Goal: Task Accomplishment & Management: Complete application form

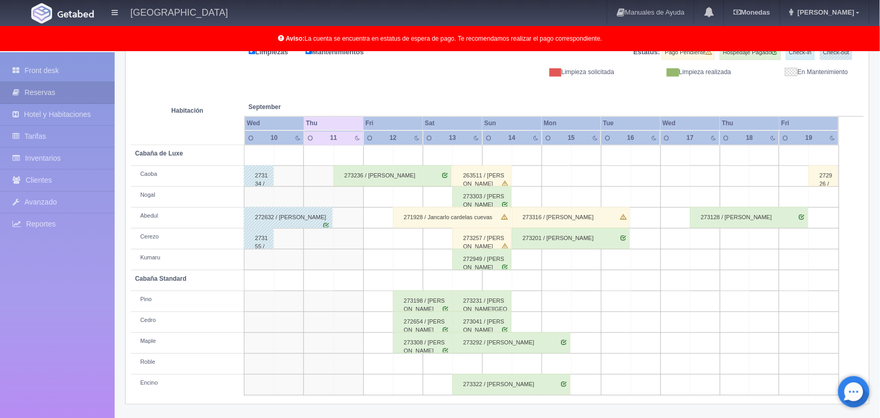
scroll to position [145, 0]
click at [422, 221] on div "271928 / Jancarlo cardelas cuevas" at bounding box center [452, 217] width 118 height 21
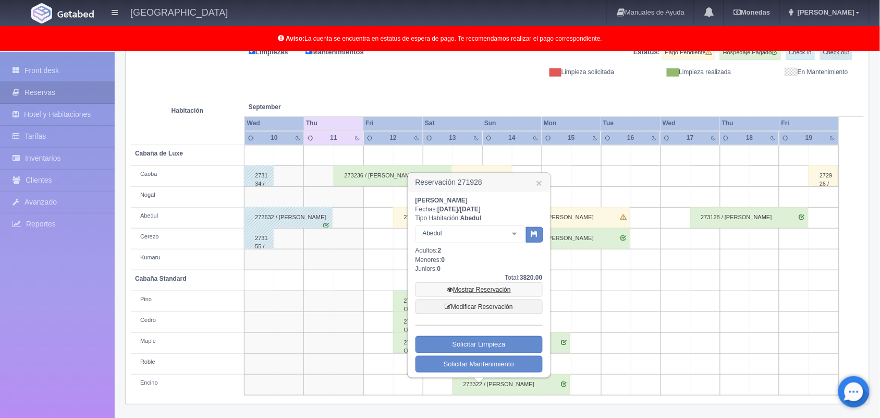
click at [471, 288] on link "Mostrar Reservación" at bounding box center [479, 289] width 127 height 15
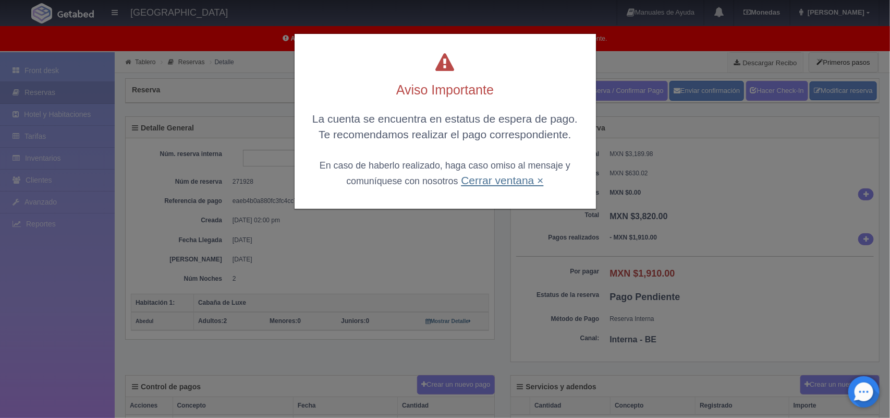
click at [482, 176] on link "Cerrar ventana ×" at bounding box center [502, 180] width 82 height 12
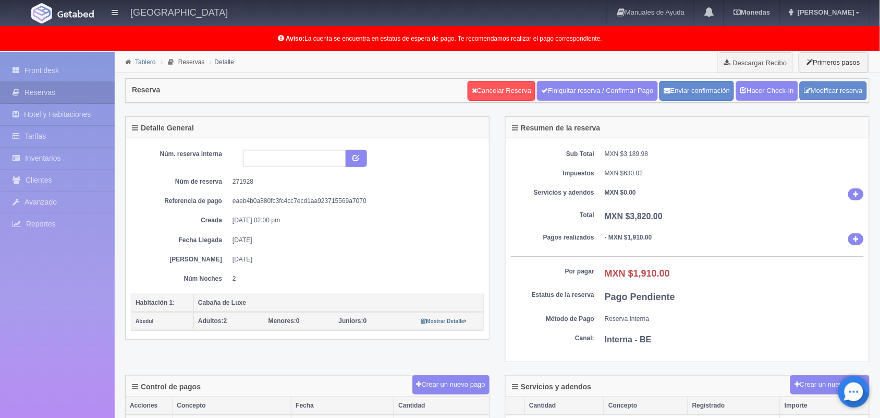
click at [147, 64] on link "Tablero" at bounding box center [145, 61] width 20 height 7
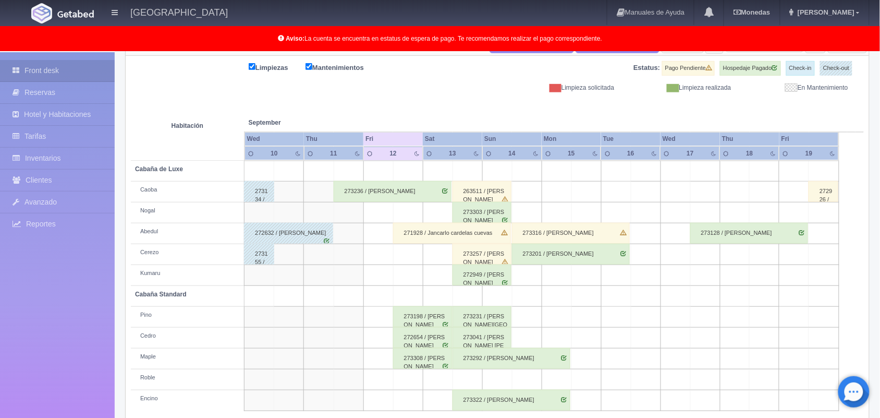
scroll to position [145, 0]
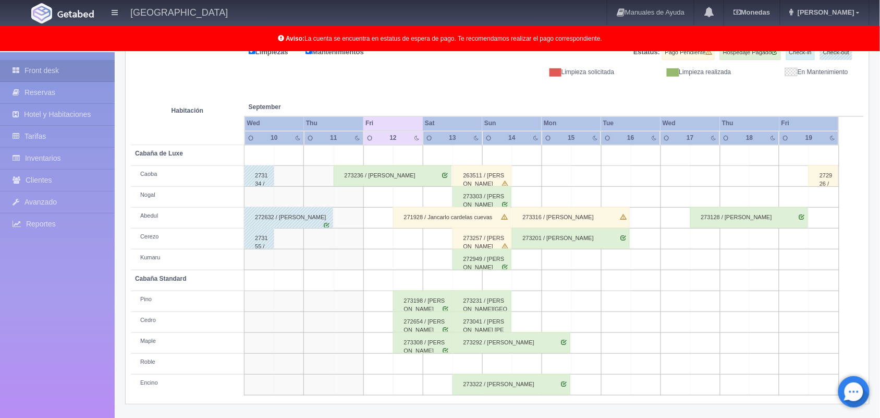
click at [423, 319] on div "272654 / [PERSON_NAME]" at bounding box center [422, 321] width 59 height 21
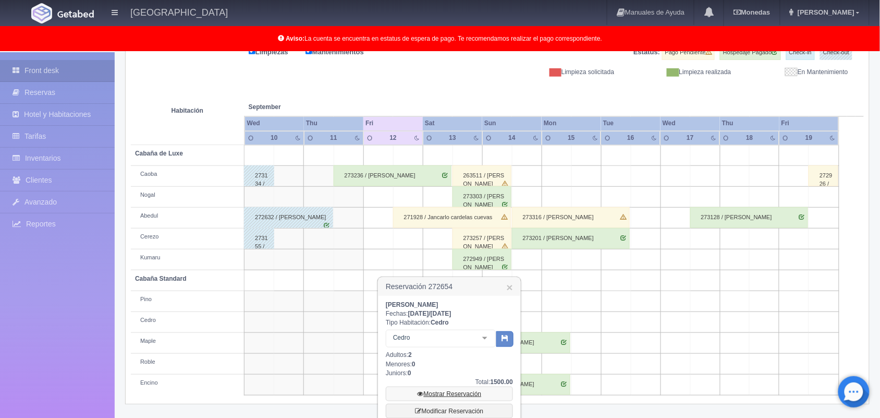
click at [458, 392] on link "Mostrar Reservación" at bounding box center [449, 393] width 127 height 15
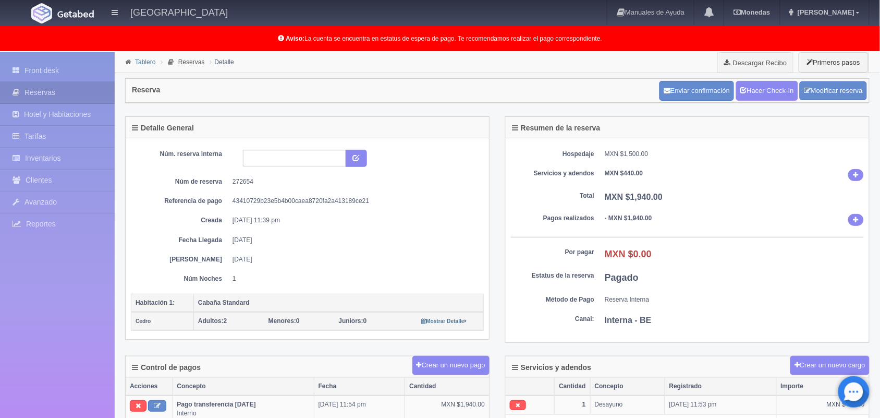
click at [140, 60] on link "Tablero" at bounding box center [145, 61] width 20 height 7
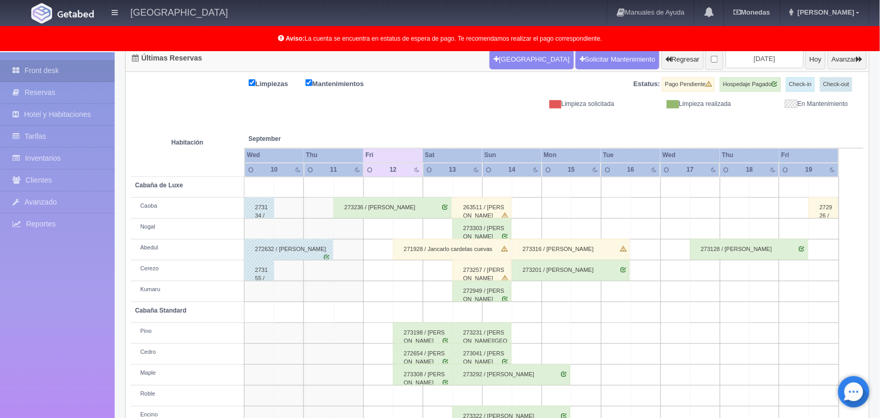
scroll to position [145, 0]
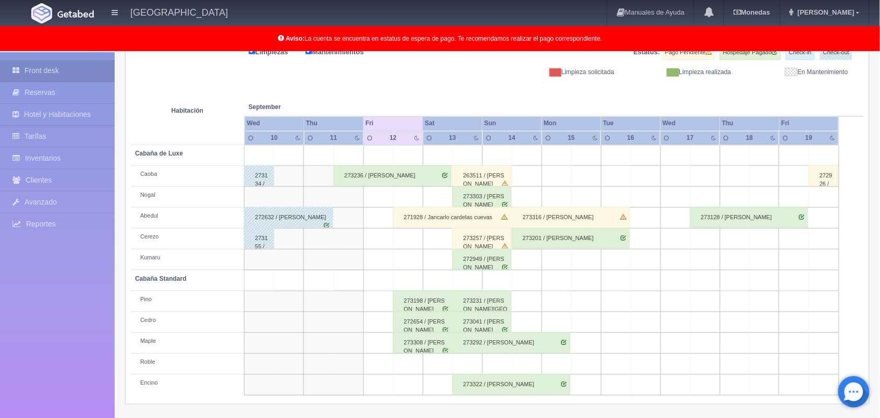
click at [429, 318] on div "272654 / [PERSON_NAME]" at bounding box center [422, 321] width 59 height 21
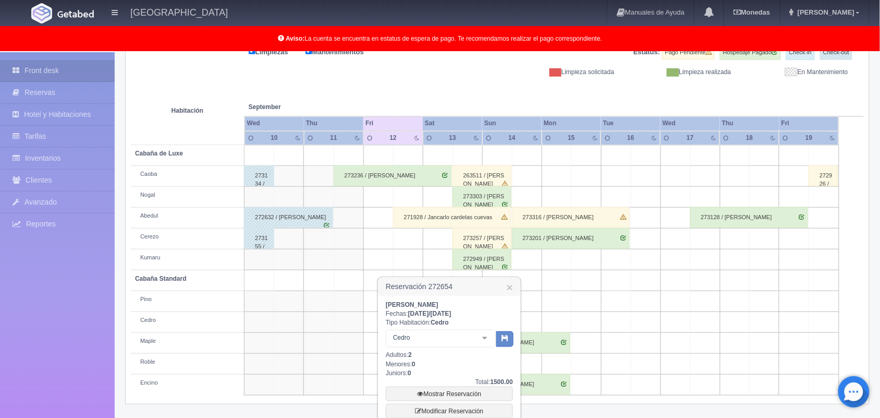
click at [483, 335] on div at bounding box center [484, 338] width 21 height 16
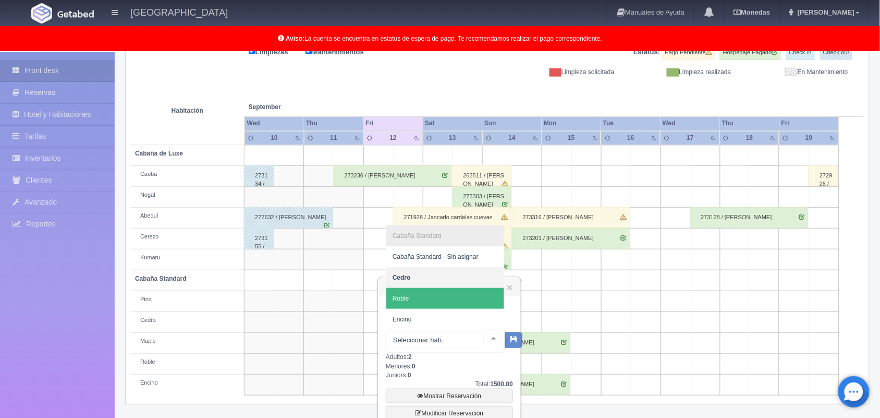
click at [468, 295] on span "Roble" at bounding box center [445, 298] width 118 height 21
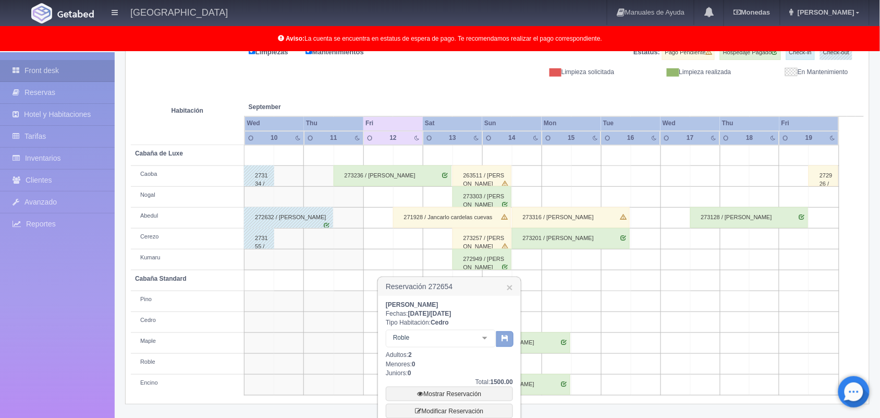
click at [503, 333] on button "button" at bounding box center [504, 339] width 17 height 16
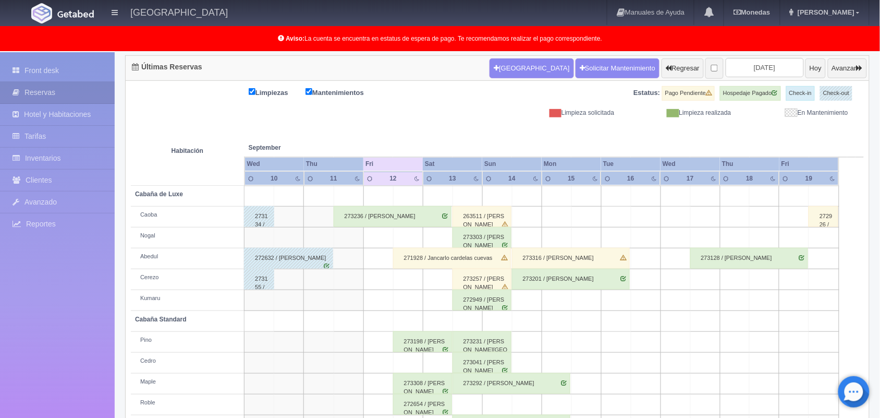
scroll to position [104, 0]
click at [499, 368] on div "273041 / [PERSON_NAME]" at bounding box center [482, 362] width 59 height 21
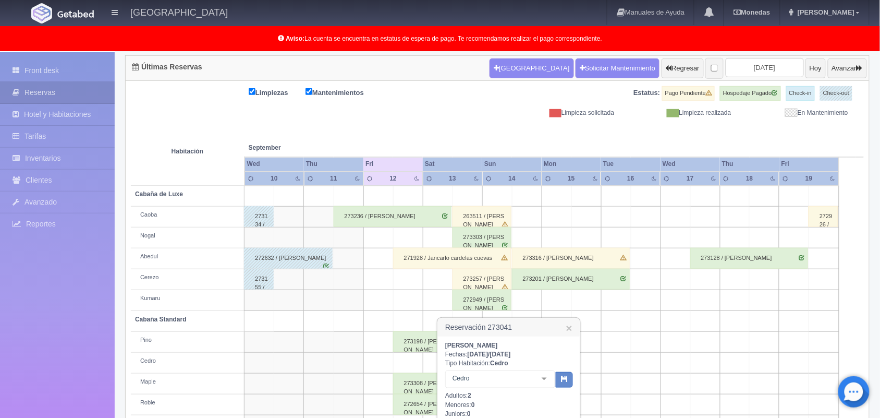
click at [540, 380] on div at bounding box center [544, 379] width 21 height 16
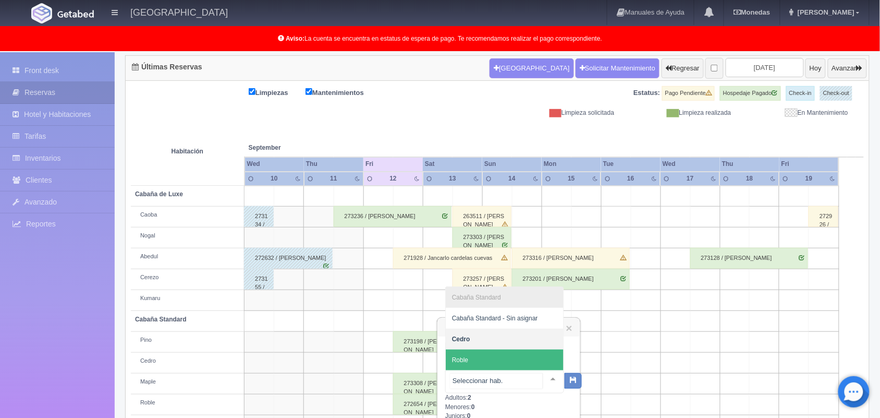
click at [521, 357] on span "Roble" at bounding box center [505, 359] width 118 height 21
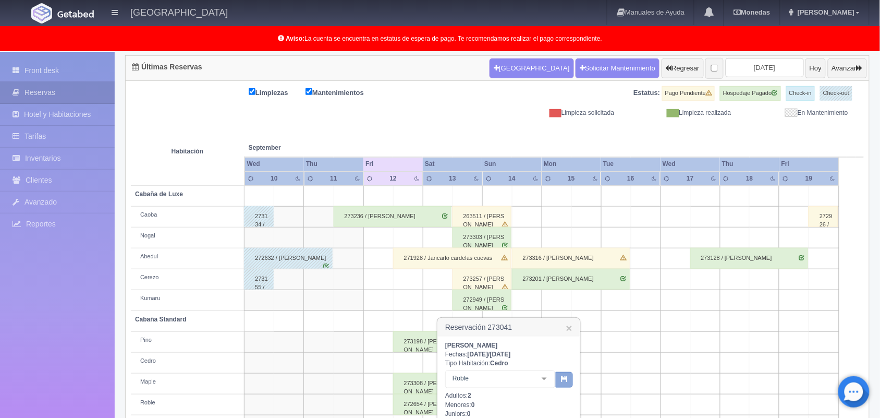
click at [562, 382] on icon "button" at bounding box center [564, 378] width 7 height 7
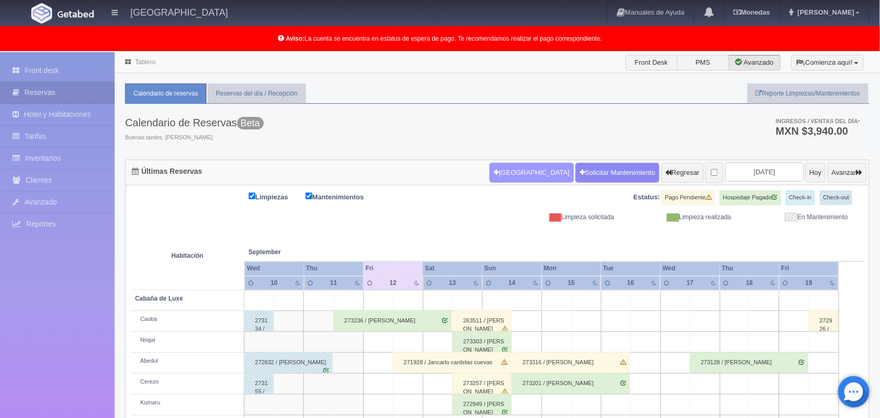
click at [511, 170] on button "Nueva Reserva" at bounding box center [532, 173] width 84 height 20
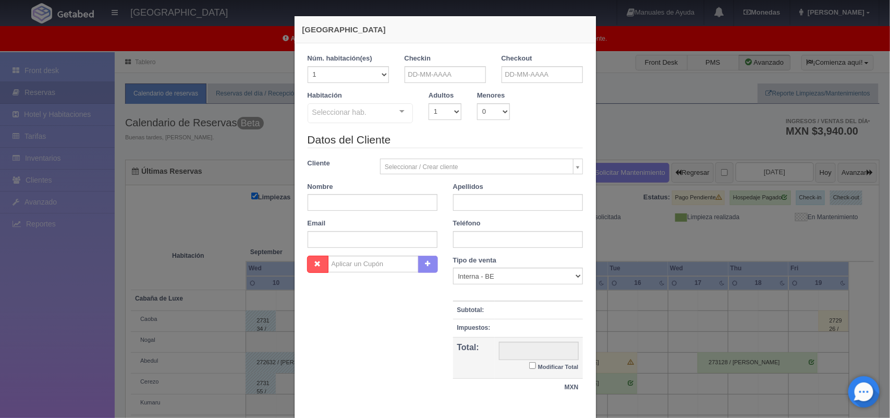
checkbox input "false"
click at [437, 71] on input "text" at bounding box center [445, 74] width 81 height 17
click at [485, 141] on link "12" at bounding box center [482, 139] width 14 height 15
type input "[DATE]"
checkbox input "false"
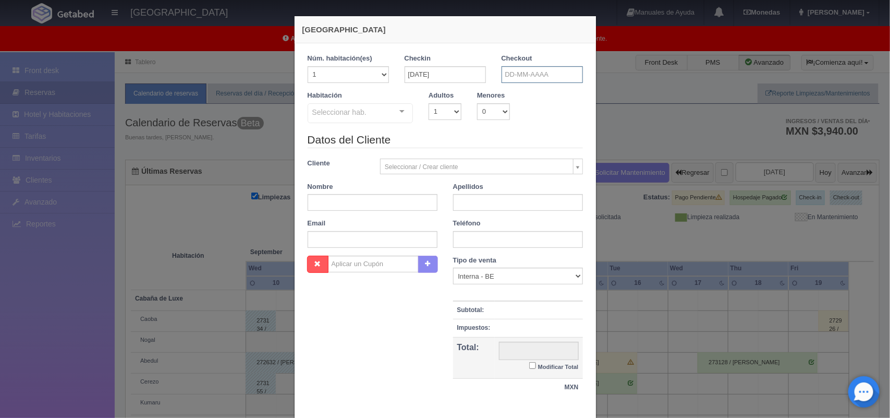
click at [547, 71] on input "text" at bounding box center [542, 74] width 81 height 17
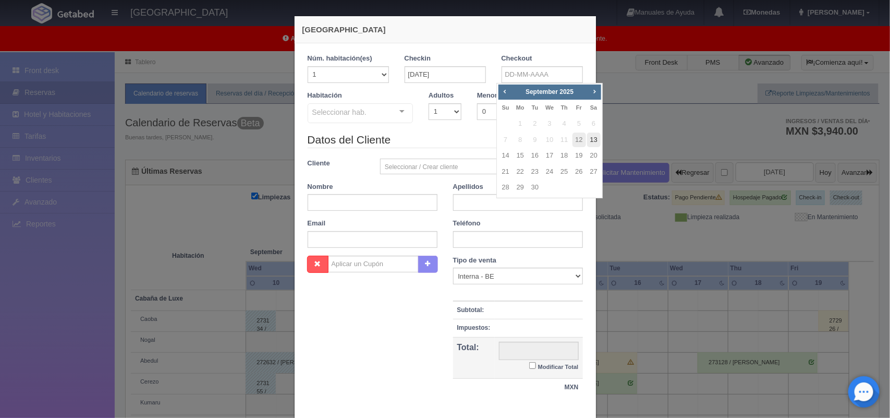
click at [592, 141] on link "13" at bounding box center [594, 139] width 14 height 15
type input "[DATE]"
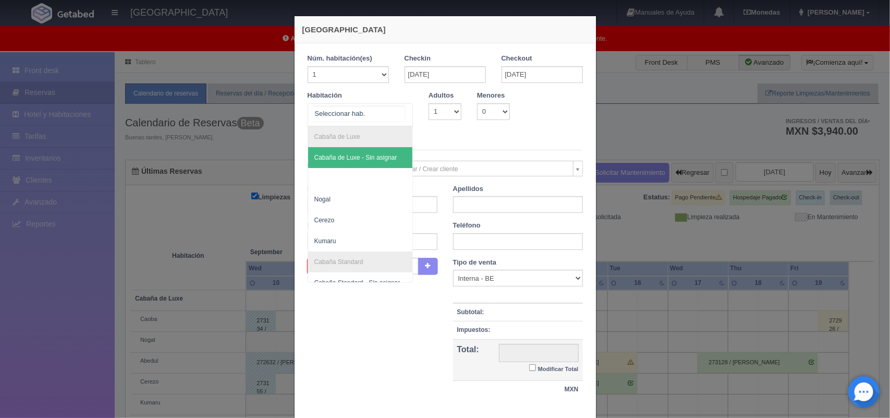
click at [397, 116] on div at bounding box center [402, 112] width 21 height 16
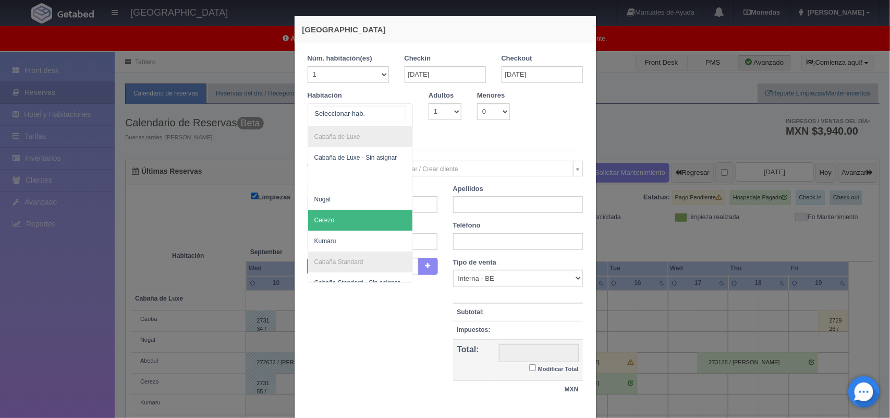
scroll to position [63, 0]
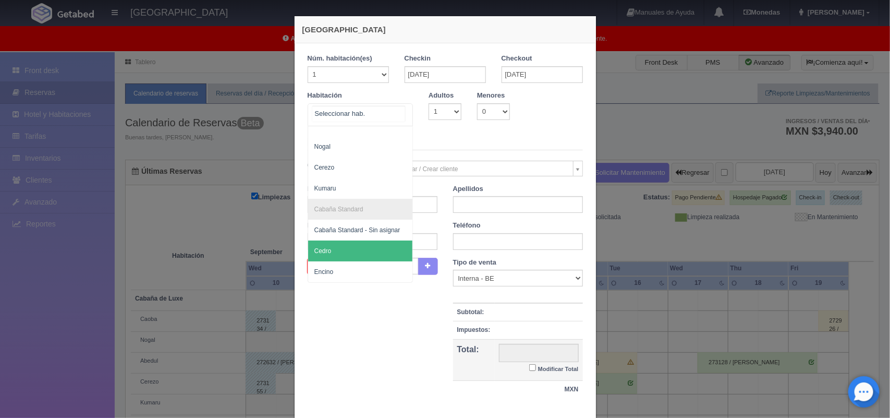
click at [365, 248] on span "Cedro" at bounding box center [360, 250] width 105 height 21
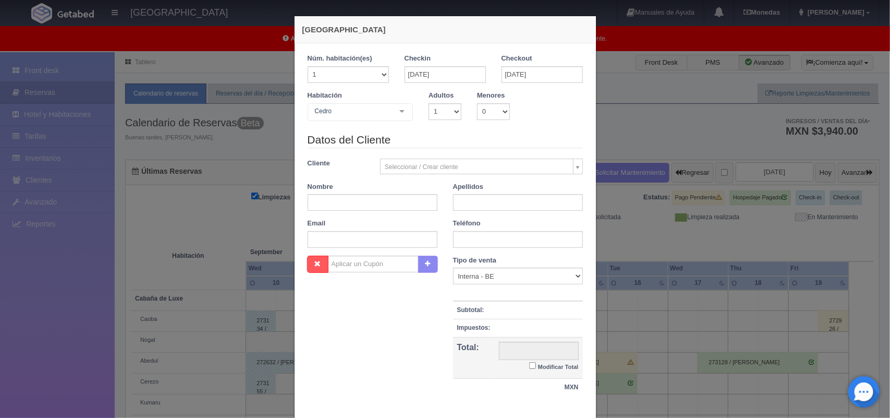
checkbox input "false"
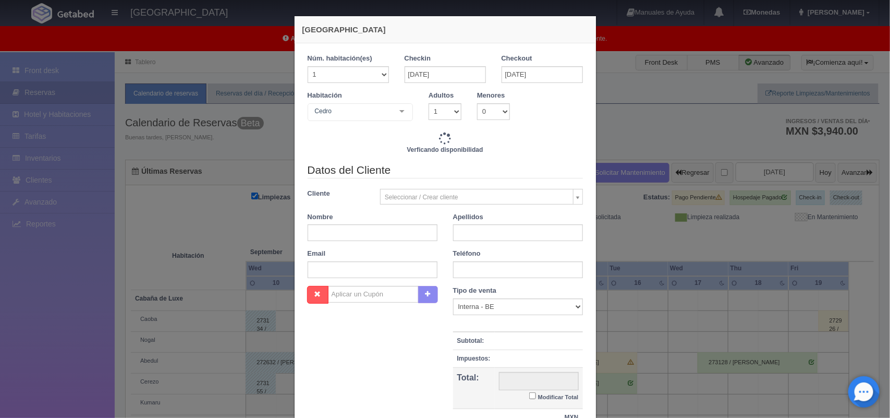
type input "1600.00"
checkbox input "false"
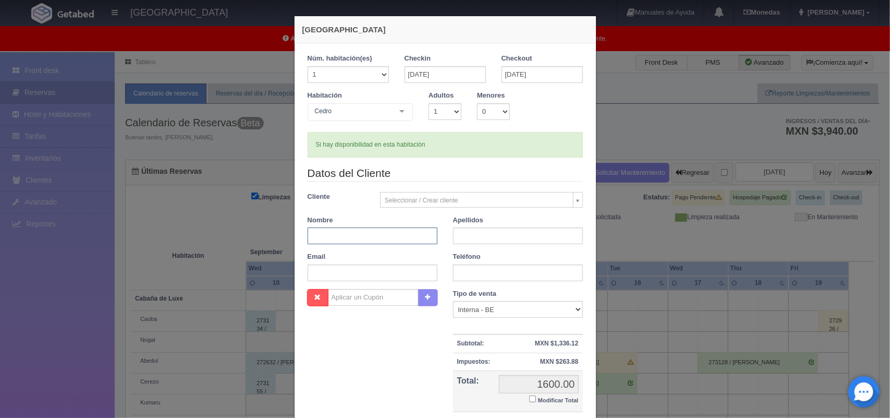
click at [349, 239] on input "text" at bounding box center [373, 235] width 130 height 17
type input "Joaquín"
click at [502, 236] on input "text" at bounding box center [518, 235] width 130 height 17
type input "Cisneros"
click at [529, 398] on input "Modificar Total" at bounding box center [532, 398] width 7 height 7
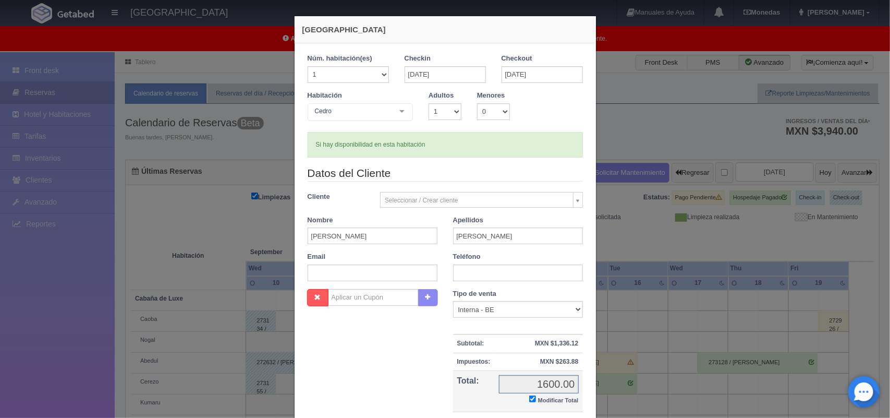
checkbox input "true"
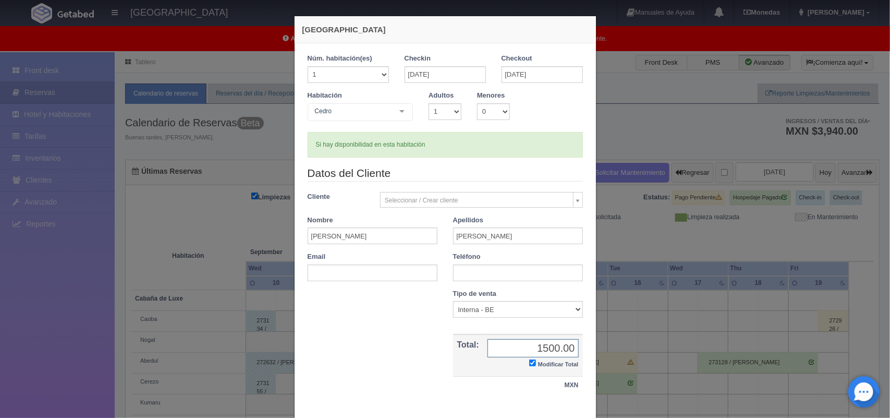
scroll to position [60, 0]
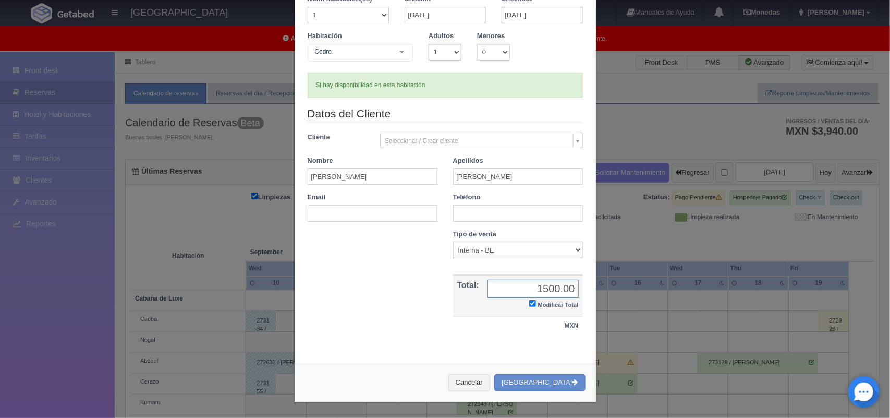
type input "1500.00"
click at [440, 53] on select "1 2 3 4 5 6 7 8 9 10" at bounding box center [445, 52] width 33 height 17
select select "2"
click at [429, 44] on select "1 2 3 4 5 6 7 8 9 10" at bounding box center [445, 52] width 33 height 17
checkbox input "false"
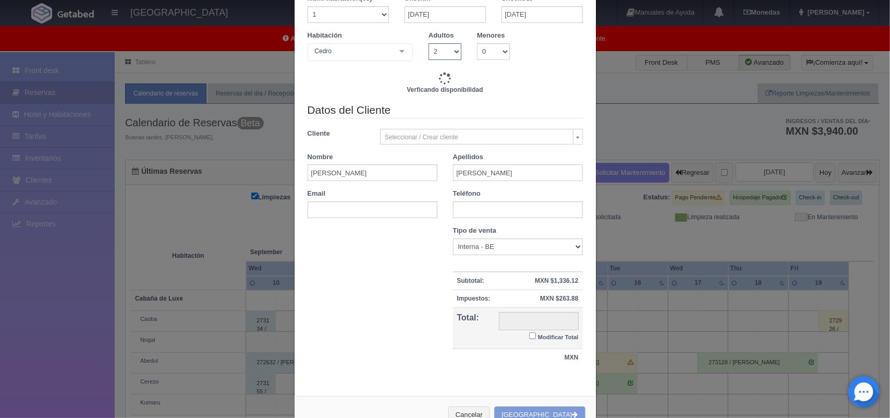
type input "1600.00"
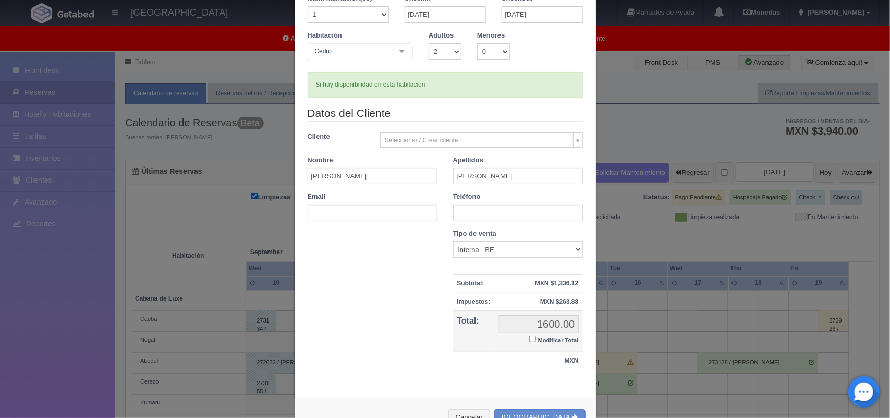
click at [529, 338] on input "Modificar Total" at bounding box center [532, 338] width 7 height 7
checkbox input "true"
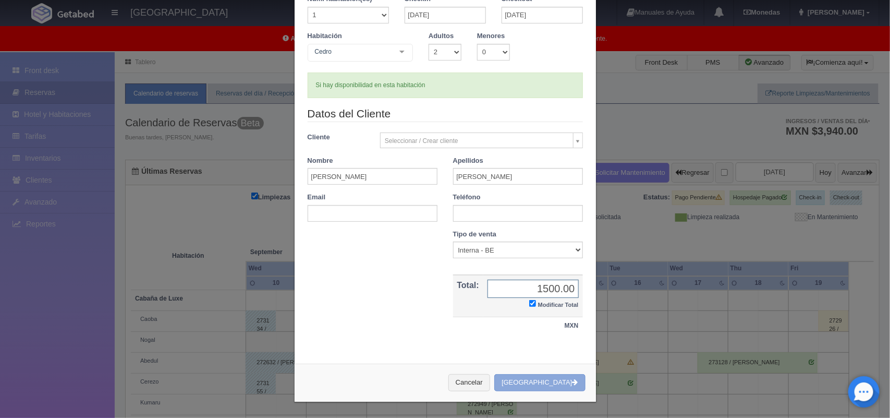
type input "1500.00"
click at [538, 380] on button "[GEOGRAPHIC_DATA]" at bounding box center [539, 382] width 91 height 17
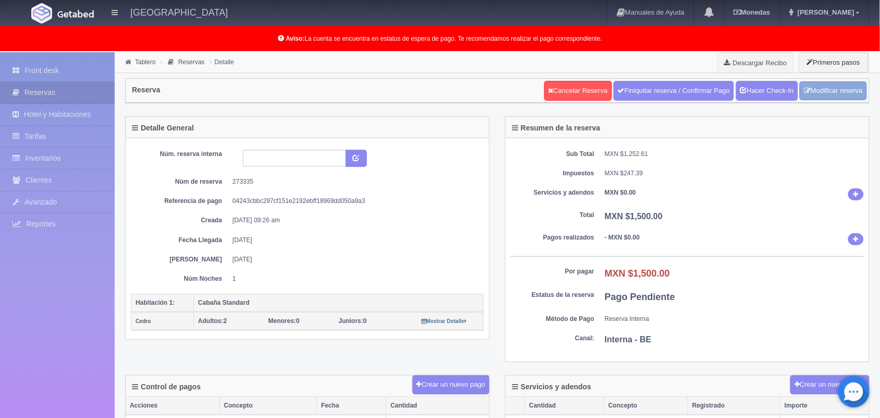
click at [837, 87] on link "Modificar reserva" at bounding box center [833, 90] width 67 height 19
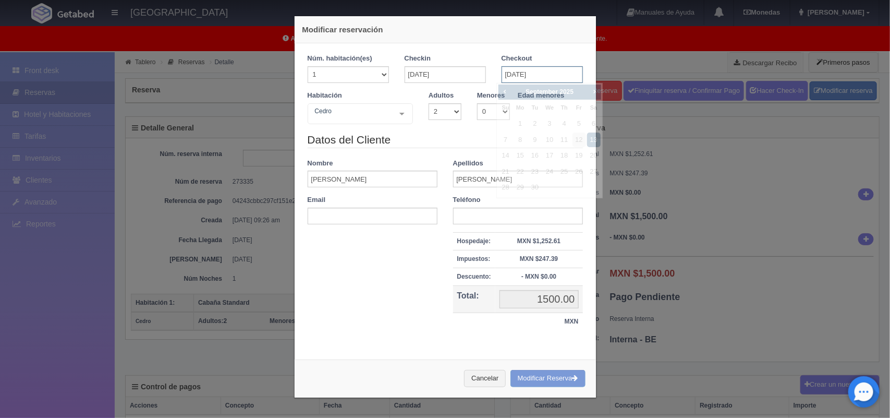
click at [523, 69] on input "[DATE]" at bounding box center [542, 74] width 81 height 17
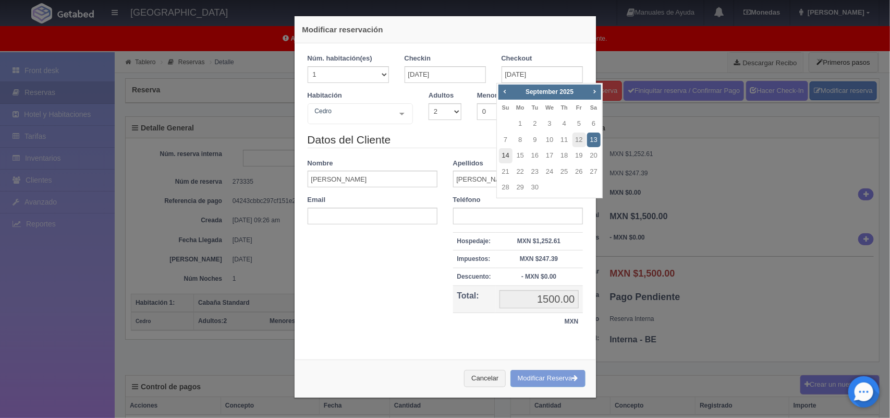
click at [505, 153] on link "14" at bounding box center [506, 155] width 14 height 15
type input "[DATE]"
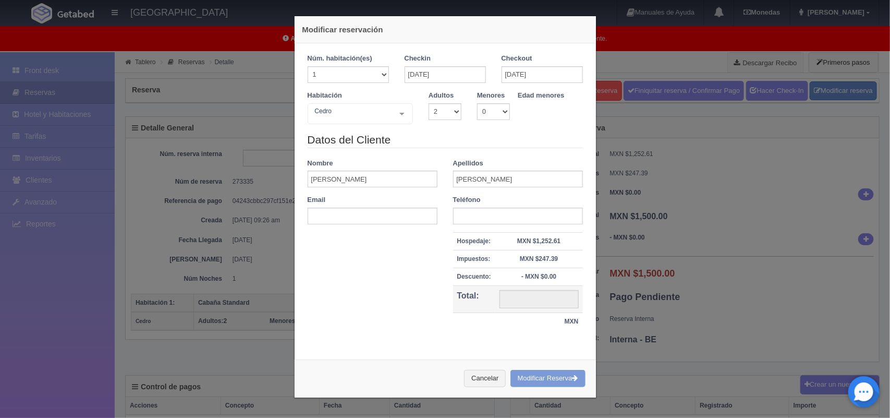
checkbox input "false"
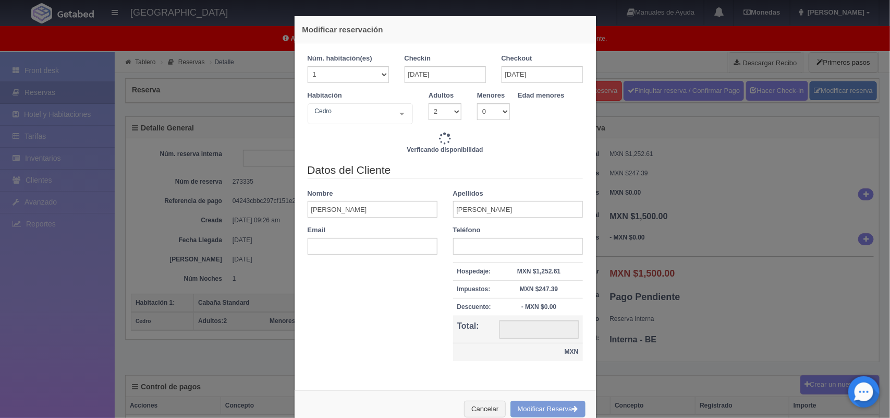
type input "1800.00"
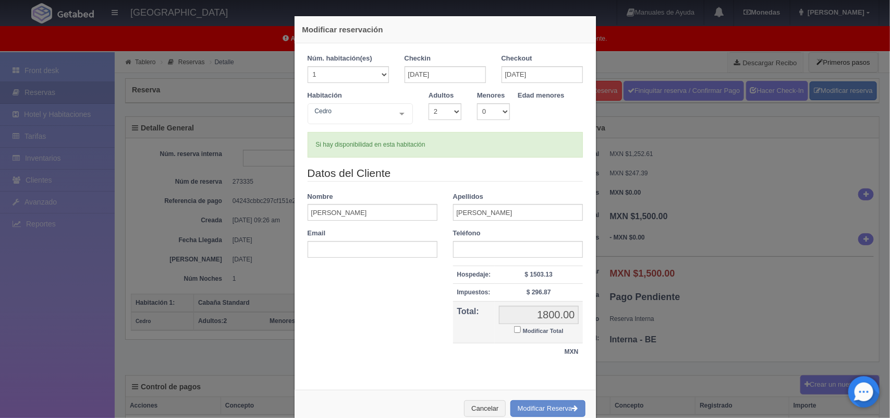
scroll to position [27, 0]
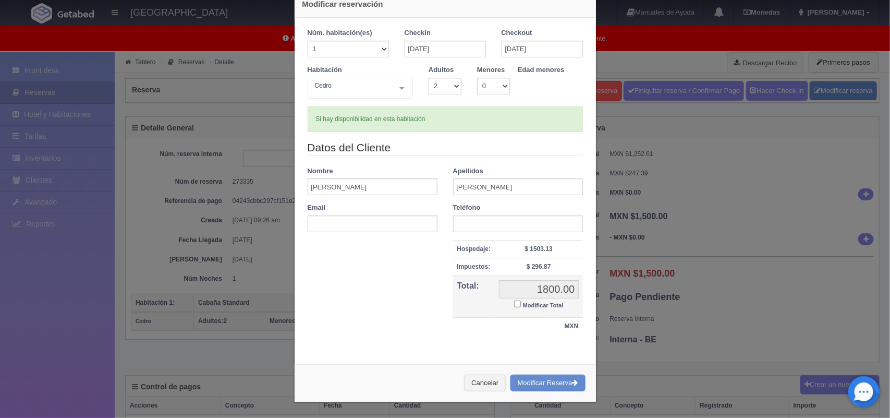
click at [514, 301] on input "Modificar Total" at bounding box center [517, 303] width 7 height 7
checkbox input "true"
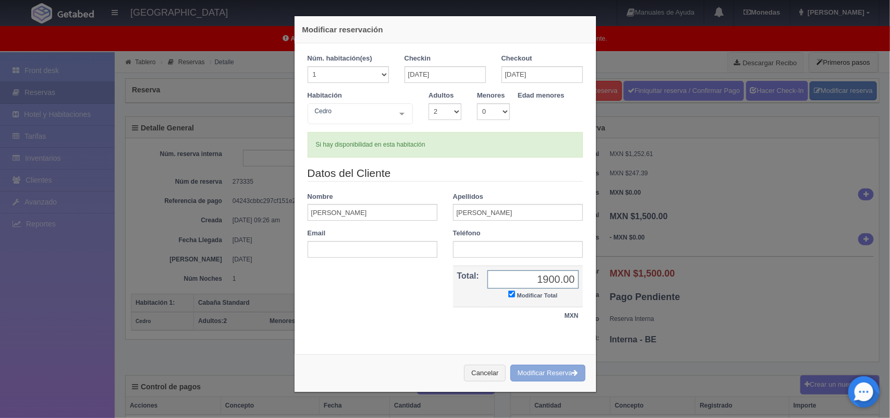
type input "1900.00"
click at [518, 376] on button "Modificar Reserva" at bounding box center [547, 372] width 75 height 17
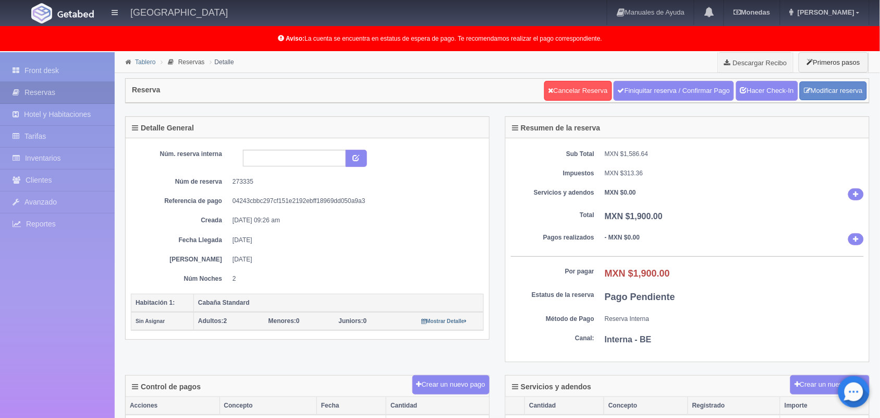
click at [139, 64] on link "Tablero" at bounding box center [145, 61] width 20 height 7
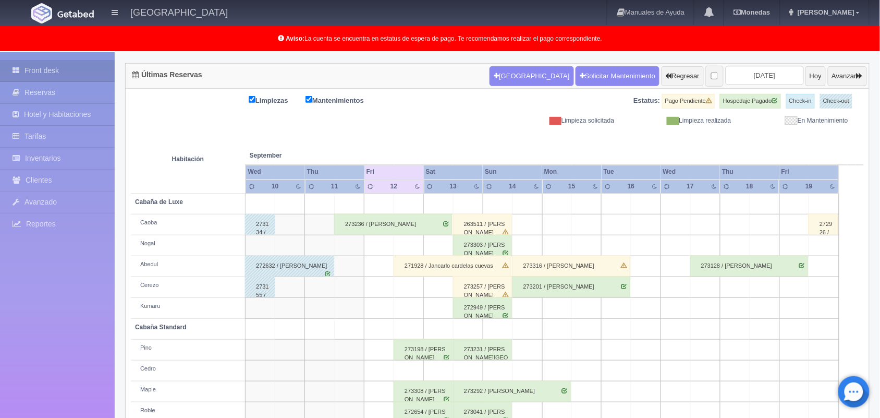
scroll to position [166, 0]
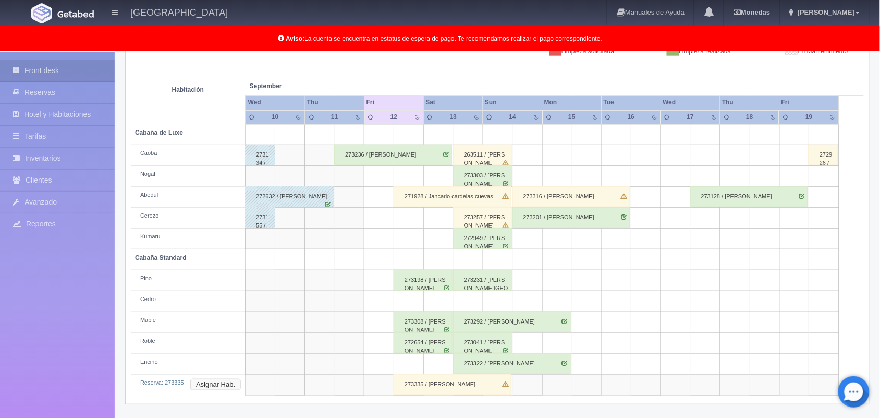
click at [205, 385] on button "Asignar Hab." at bounding box center [215, 384] width 51 height 11
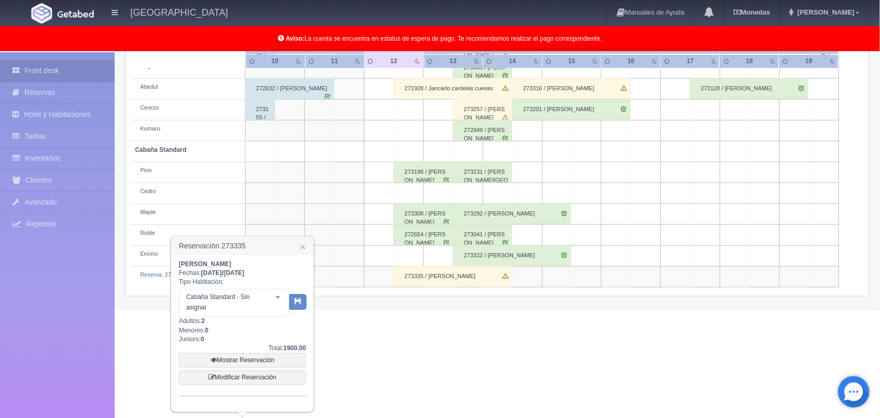
scroll to position [269, 0]
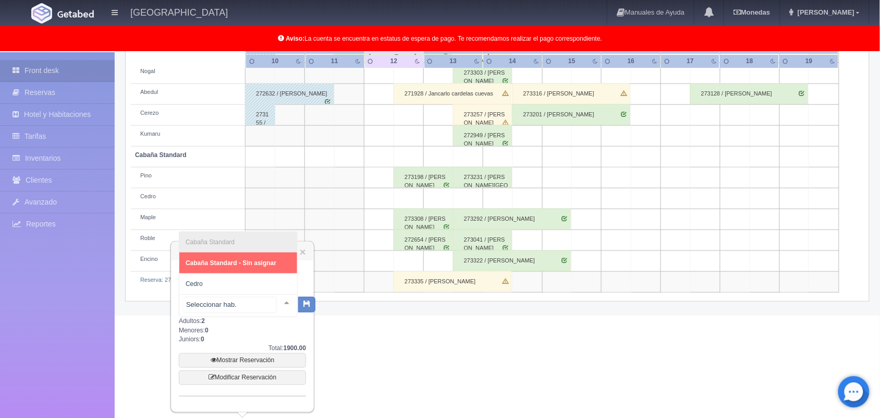
click at [276, 298] on div at bounding box center [286, 303] width 21 height 16
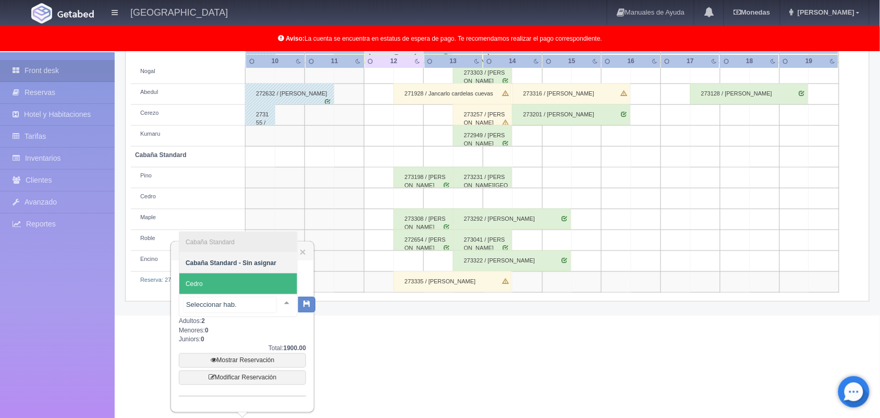
click at [251, 283] on span "Cedro" at bounding box center [238, 283] width 118 height 21
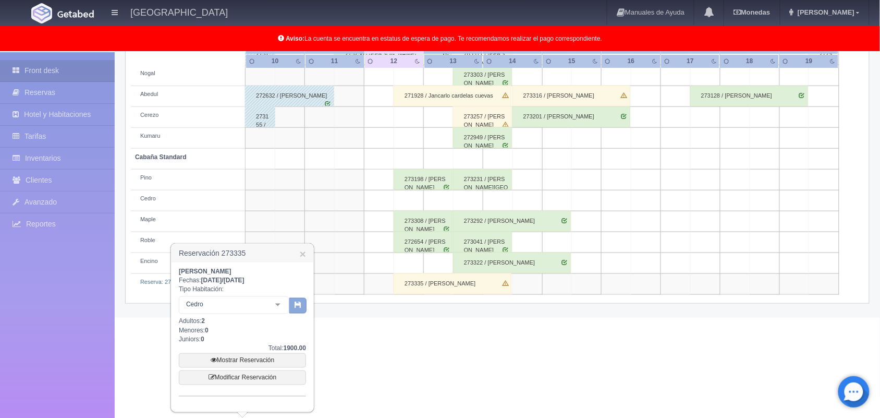
click at [296, 306] on icon "button" at bounding box center [298, 304] width 7 height 7
